Goal: Find specific page/section: Find specific page/section

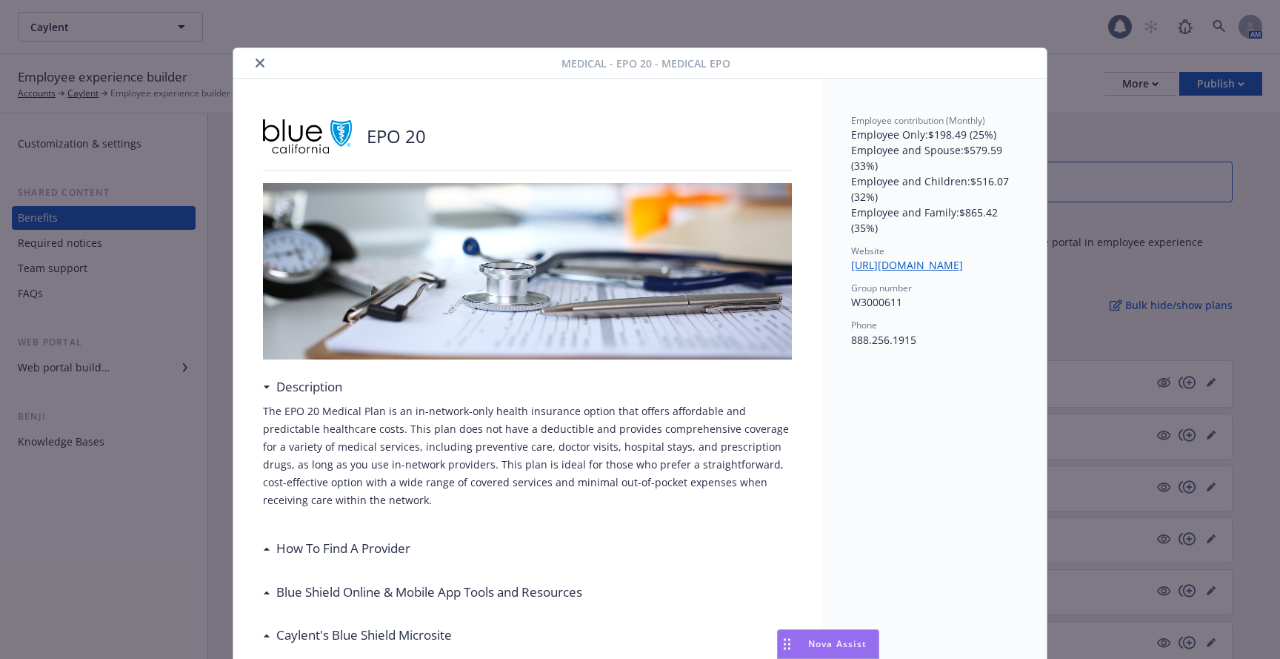
click at [259, 64] on icon "close" at bounding box center [260, 63] width 9 height 9
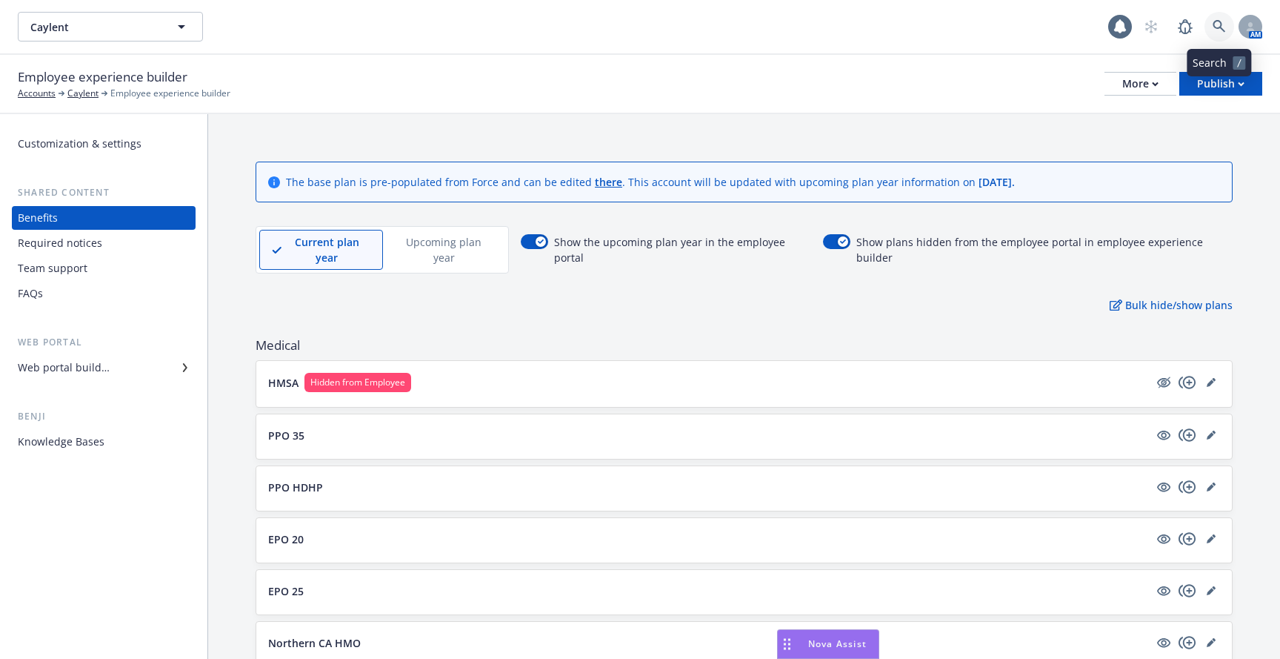
click at [1219, 13] on link at bounding box center [1219, 27] width 30 height 30
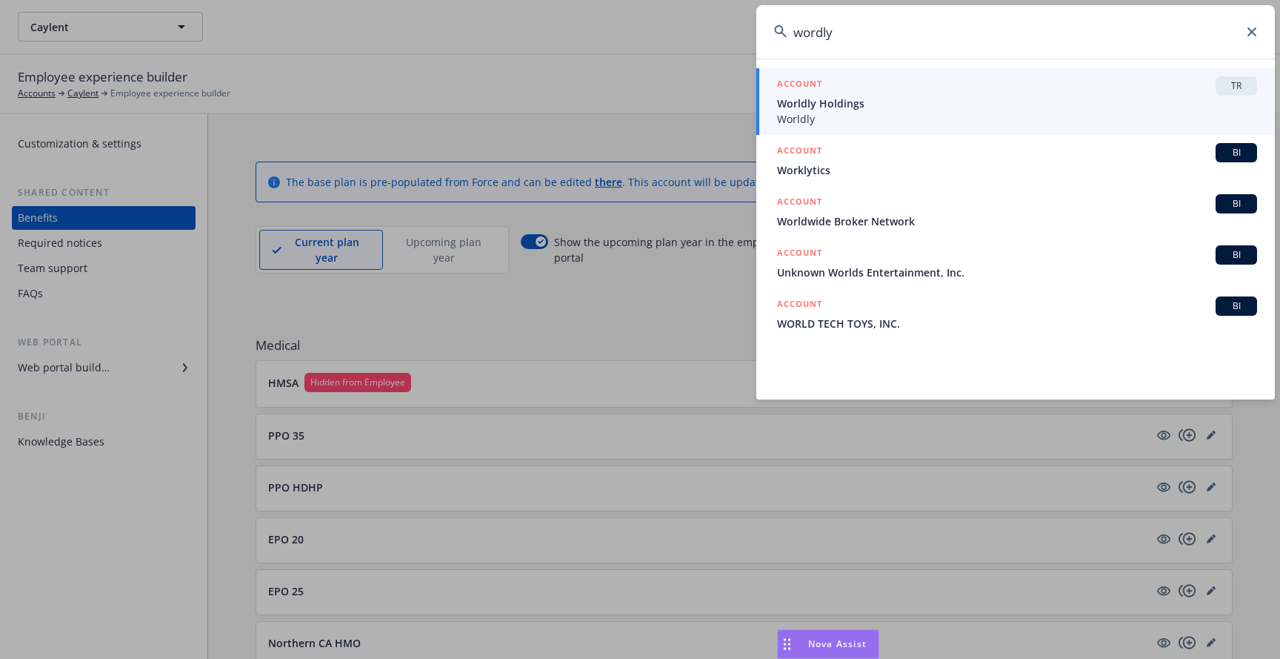
type input "wordly"
click at [936, 99] on span "Worldly Holdings" at bounding box center [1017, 104] width 480 height 16
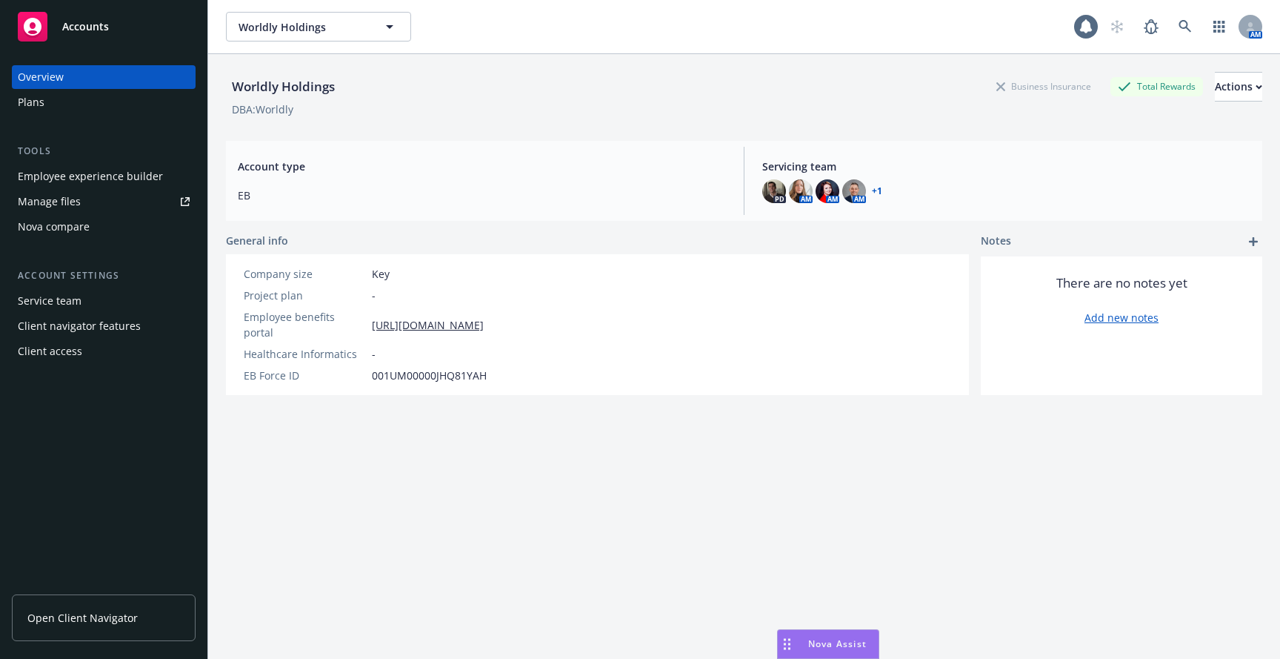
click at [105, 179] on div "Employee experience builder" at bounding box center [90, 176] width 145 height 24
